Goal: Task Accomplishment & Management: Manage account settings

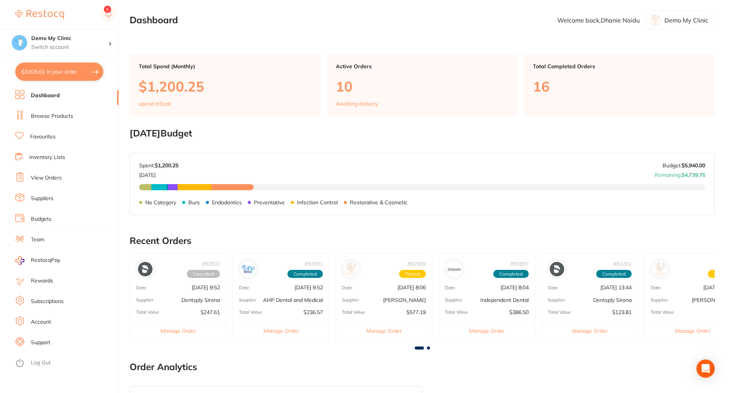
click at [42, 341] on link "Support" at bounding box center [40, 343] width 19 height 8
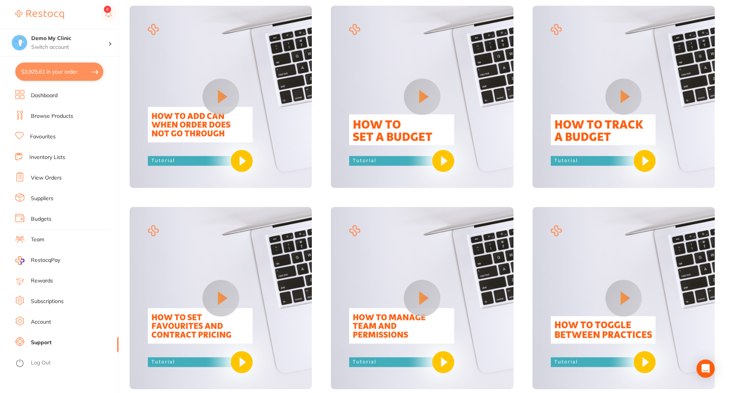
scroll to position [267, 0]
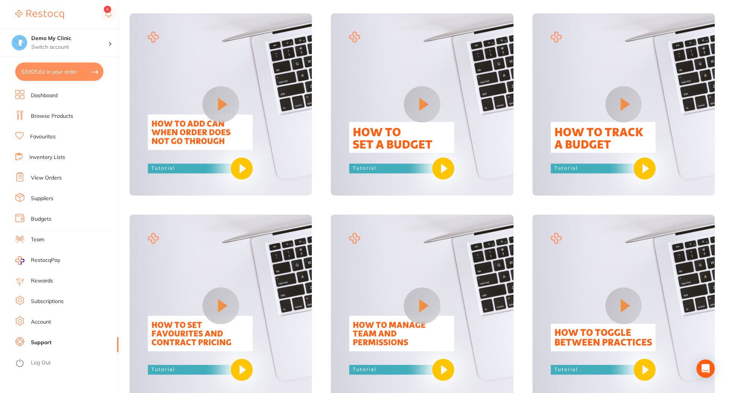
click at [33, 237] on link "Team" at bounding box center [37, 240] width 13 height 8
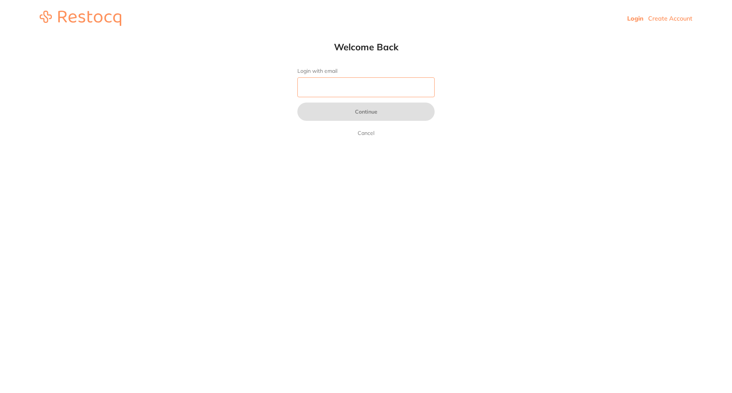
click at [343, 88] on input "Login with email" at bounding box center [365, 87] width 137 height 20
click at [567, 37] on html "Login Create Account Welcome Back Login with email Continue Cancel Welcome back…" at bounding box center [366, 18] width 732 height 37
